Goal: Task Accomplishment & Management: Use online tool/utility

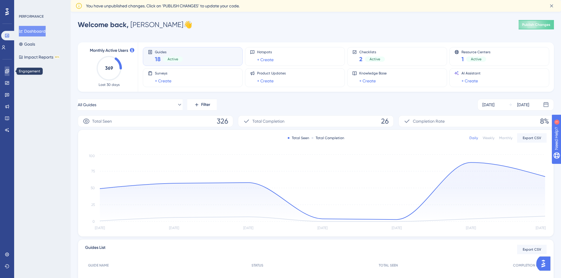
click at [9, 76] on link at bounding box center [7, 71] width 5 height 9
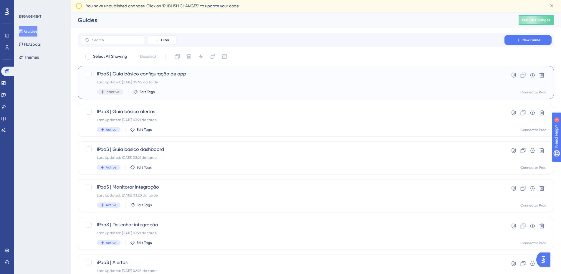
click at [183, 81] on div "Last Updated: 02.10.2025 05:55 da tarde" at bounding box center [292, 82] width 391 height 5
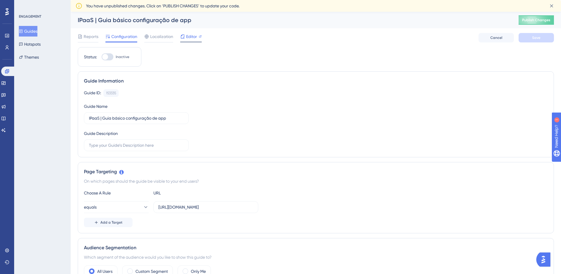
click at [195, 37] on span "Editor" at bounding box center [191, 36] width 11 height 7
click at [7, 72] on icon at bounding box center [7, 71] width 5 height 5
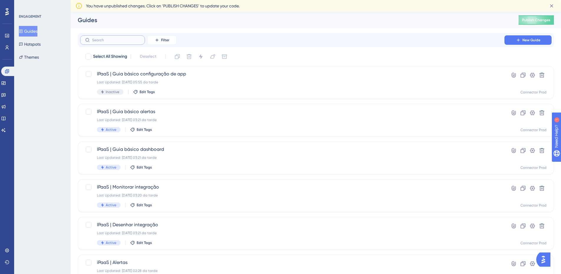
click at [108, 39] on input "text" at bounding box center [116, 40] width 48 height 4
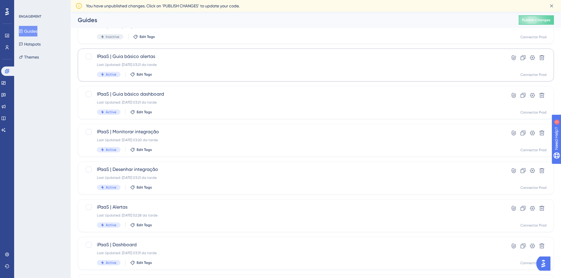
scroll to position [59, 0]
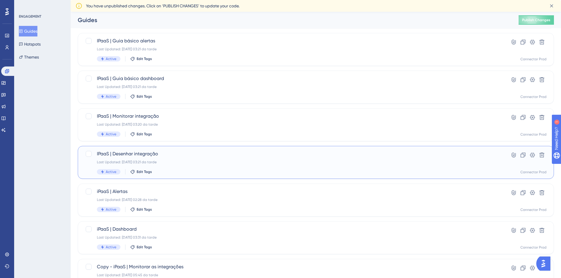
click at [220, 161] on div "Last Updated: 07.10.2025 03:21 da tarde" at bounding box center [292, 162] width 391 height 5
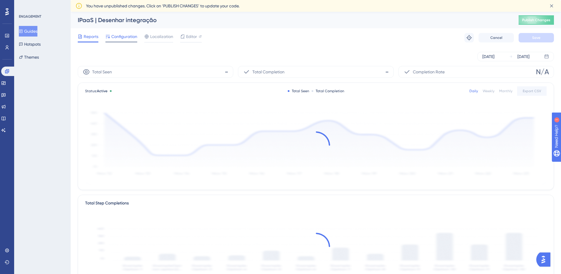
click at [126, 37] on span "Configuration" at bounding box center [124, 36] width 26 height 7
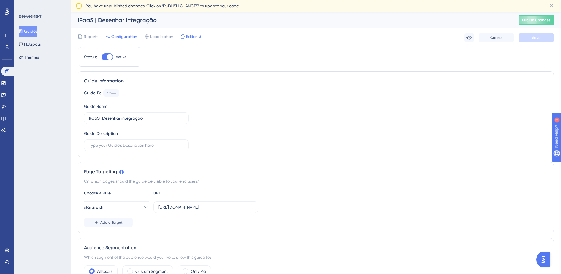
click at [199, 38] on icon at bounding box center [200, 36] width 3 height 3
